Goal: Entertainment & Leisure: Consume media (video, audio)

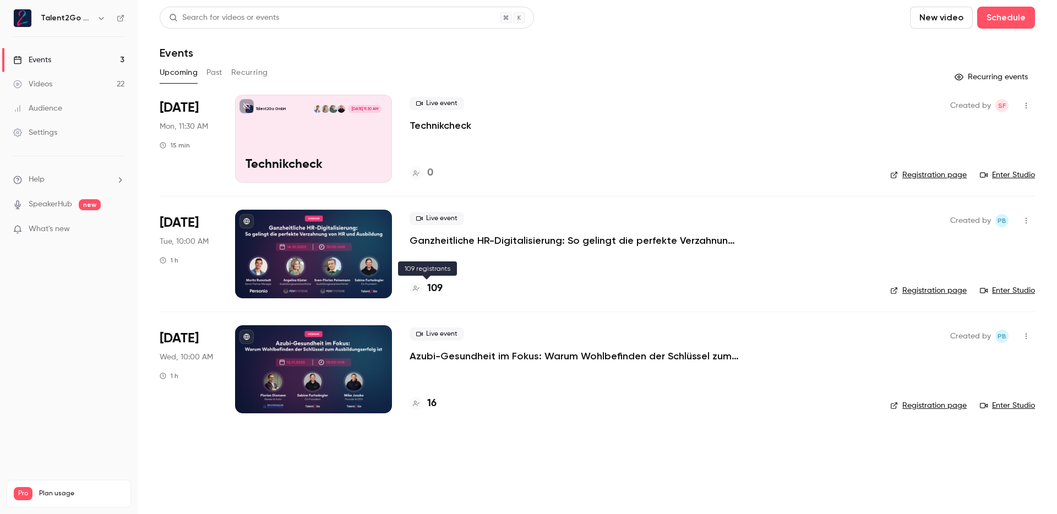
click at [439, 289] on h4 "109" at bounding box center [434, 288] width 15 height 15
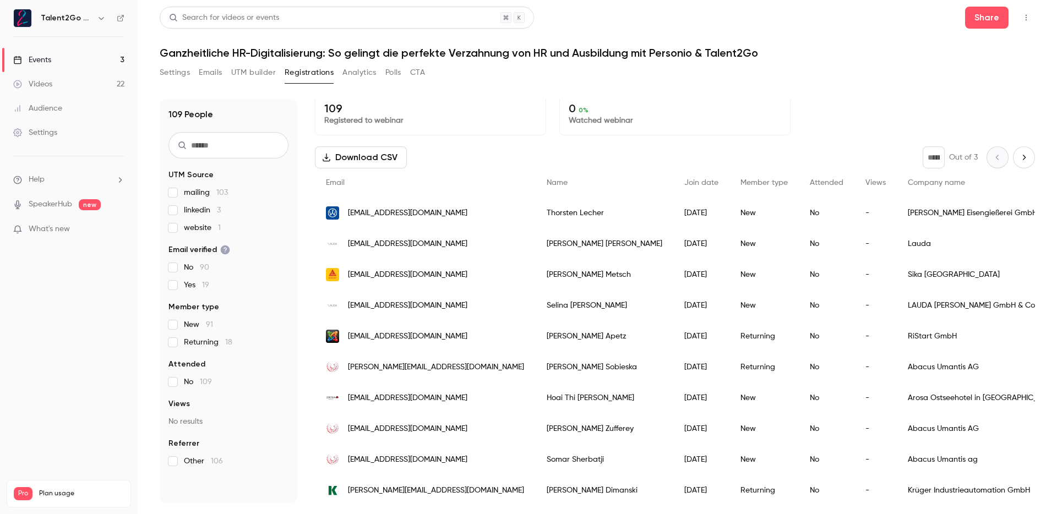
click at [256, 72] on button "UTM builder" at bounding box center [253, 73] width 45 height 18
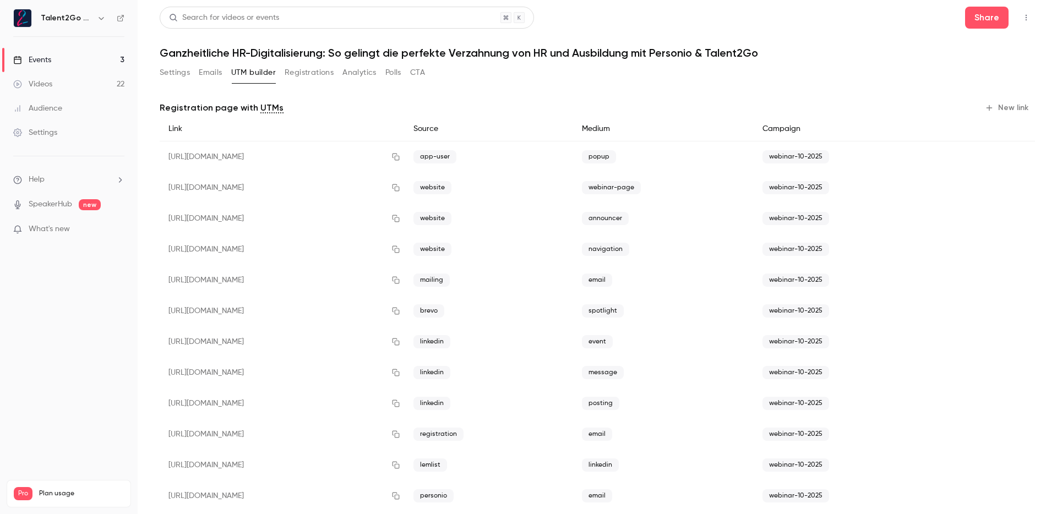
click at [217, 72] on button "Emails" at bounding box center [210, 73] width 23 height 18
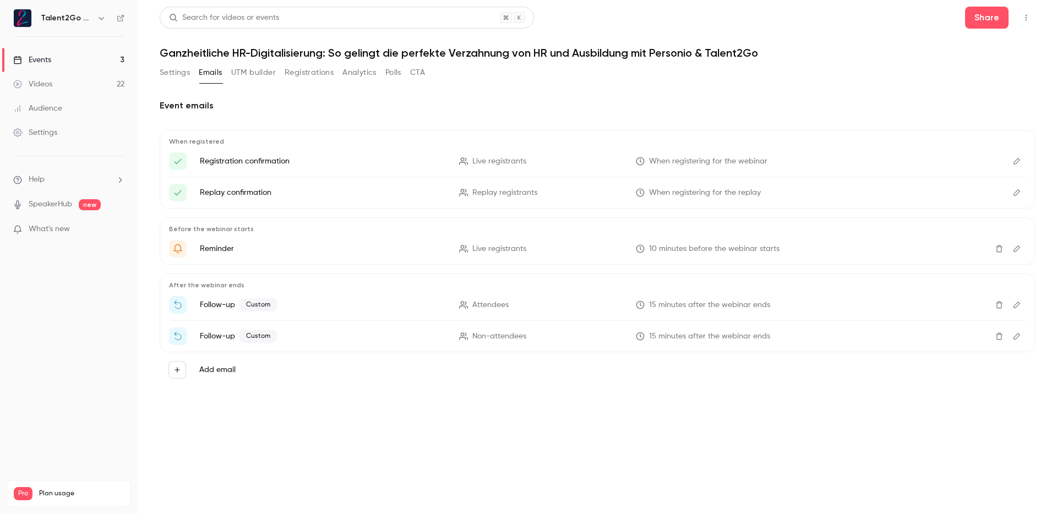
click at [185, 81] on div "Settings Emails UTM builder Registrations Analytics Polls CTA" at bounding box center [292, 75] width 265 height 22
click at [181, 74] on button "Settings" at bounding box center [175, 73] width 30 height 18
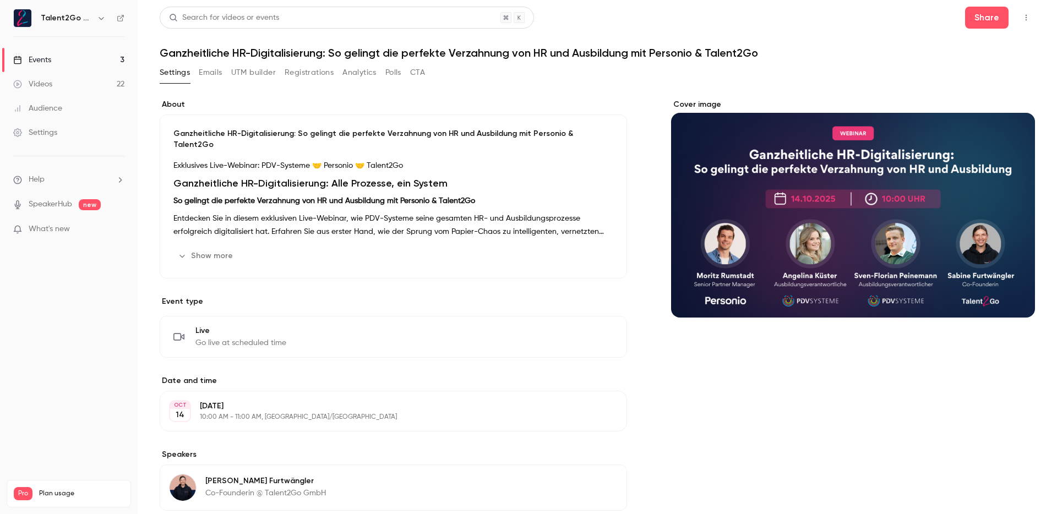
click at [66, 107] on link "Audience" at bounding box center [69, 108] width 138 height 24
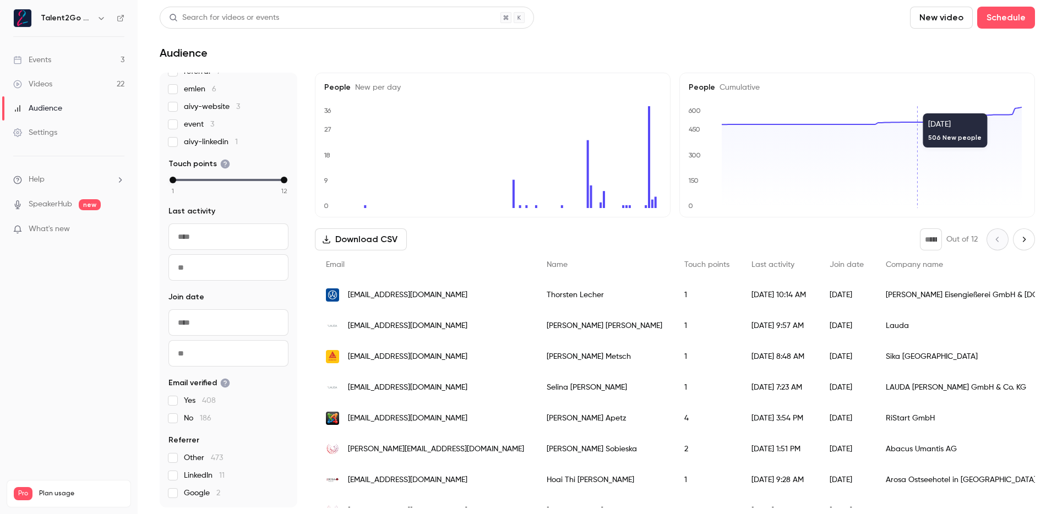
scroll to position [83, 0]
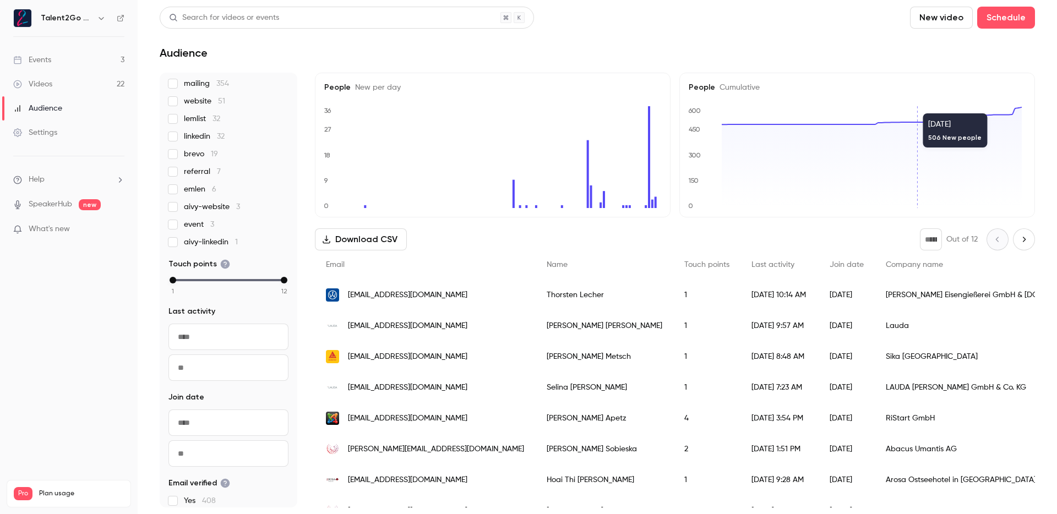
click at [64, 135] on link "Settings" at bounding box center [69, 133] width 138 height 24
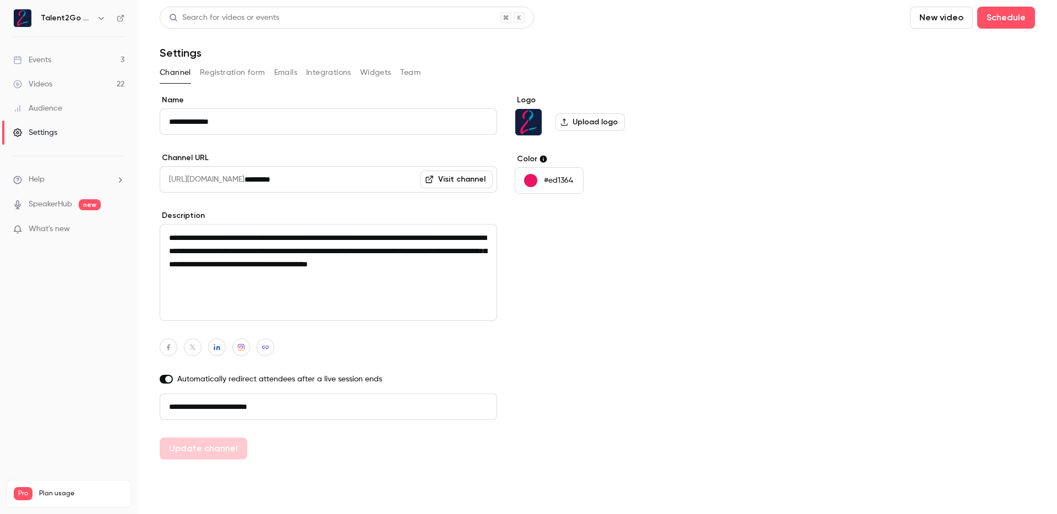
click at [61, 61] on link "Events 3" at bounding box center [69, 60] width 138 height 24
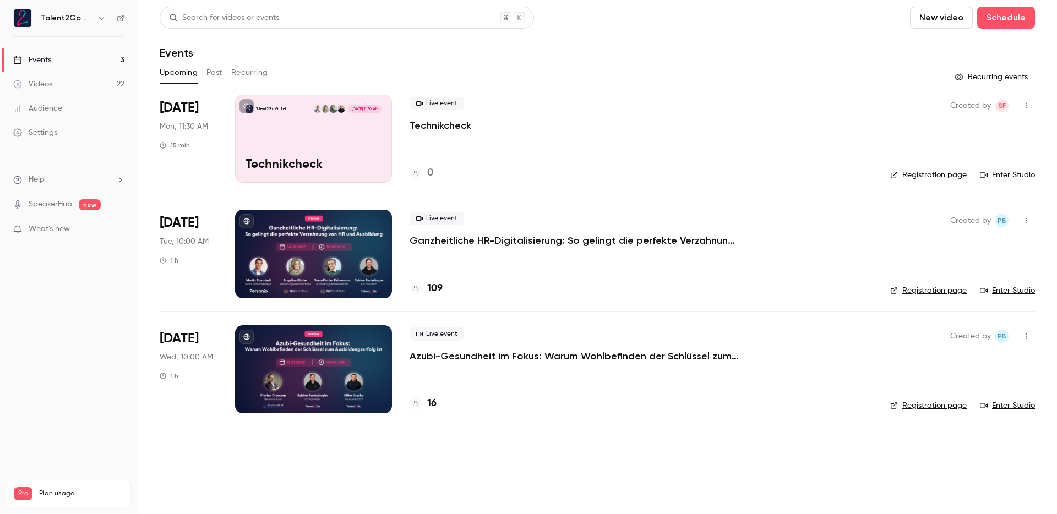
click at [57, 78] on link "Videos 22" at bounding box center [69, 84] width 138 height 24
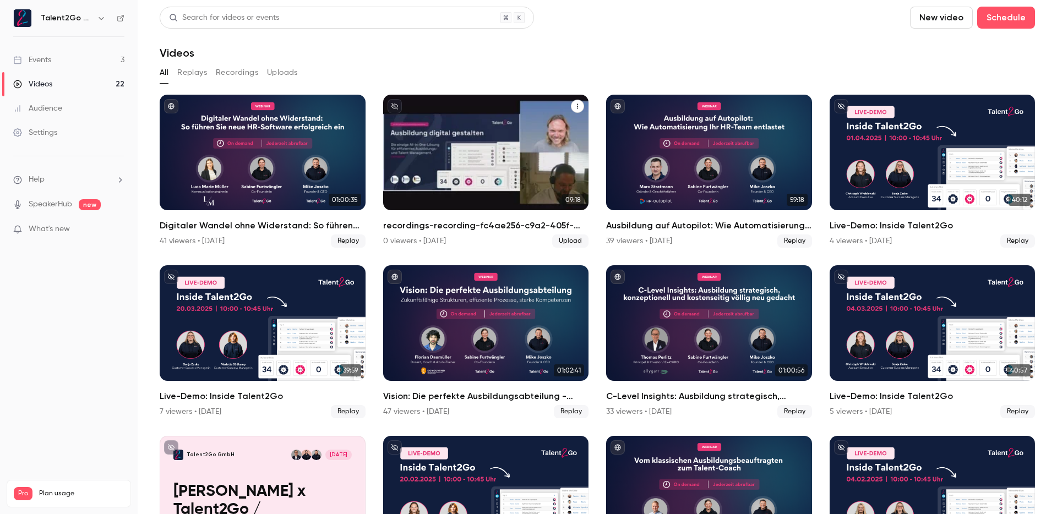
click at [493, 142] on p "recordings-recording-fc4ae256-c9a2-405f-80e2-357b25590c2c" at bounding box center [485, 170] width 178 height 56
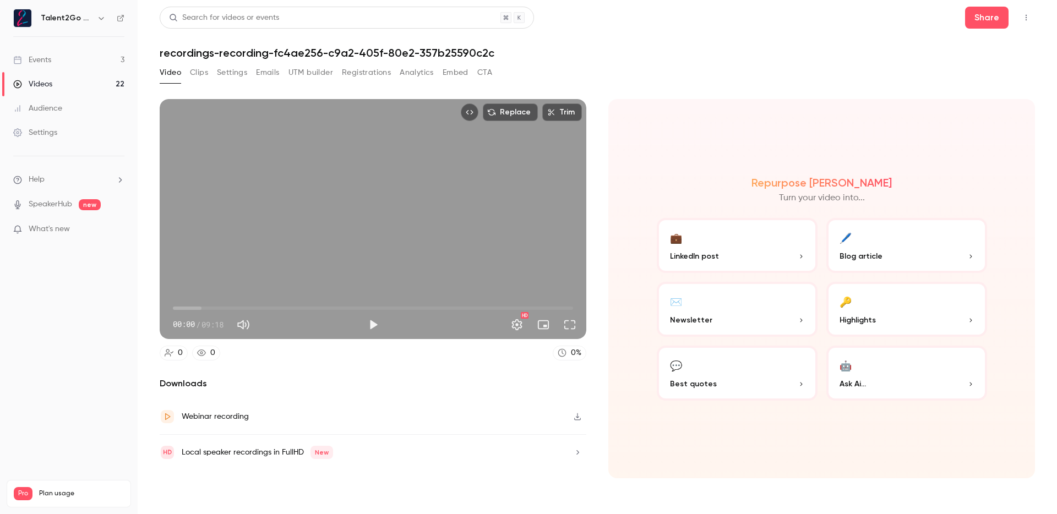
click at [672, 87] on div "Replace Trim 00:00 00:00 / 09:18 HD 0 0 0 % Downloads Webinar recording Local s…" at bounding box center [597, 286] width 875 height 401
